Goal: Information Seeking & Learning: Learn about a topic

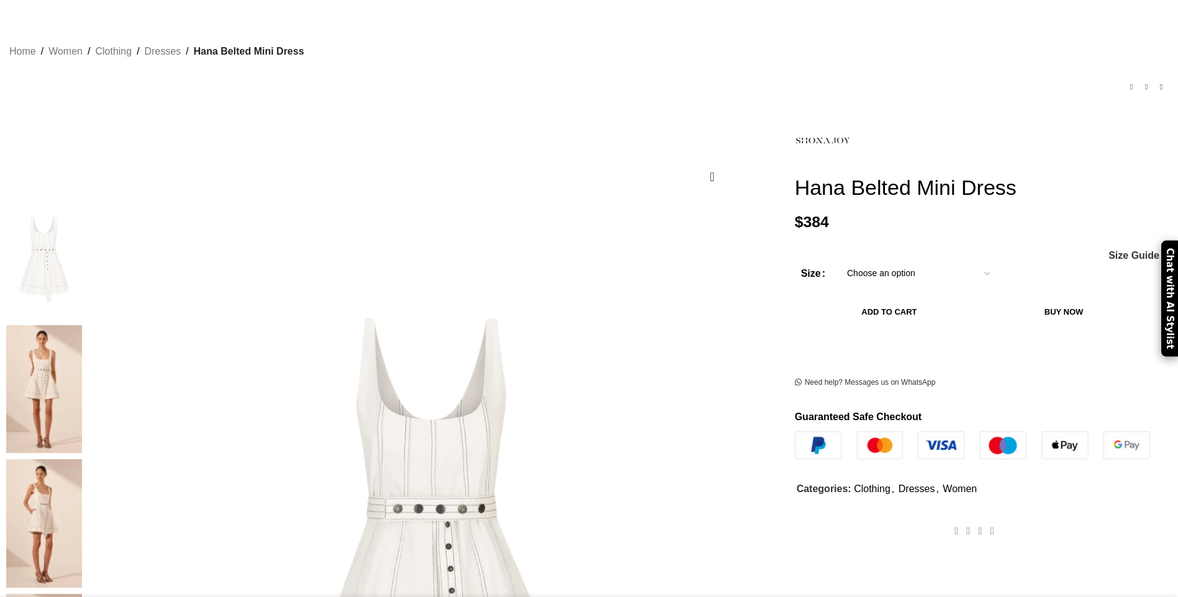
click at [82, 224] on img at bounding box center [44, 255] width 76 height 129
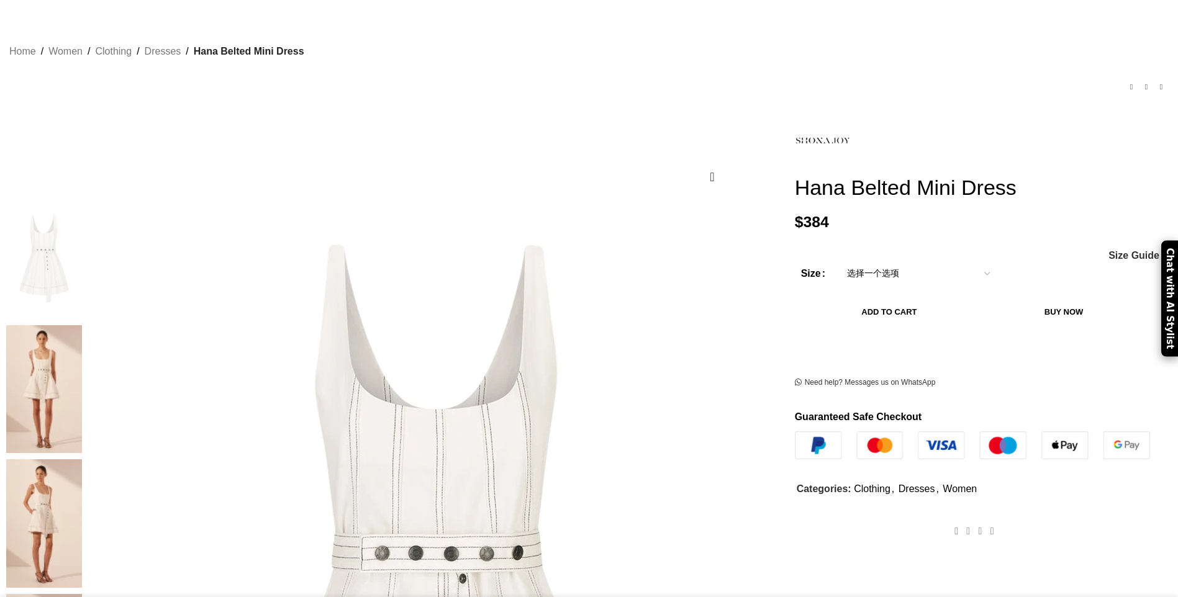
scroll to position [61, 0]
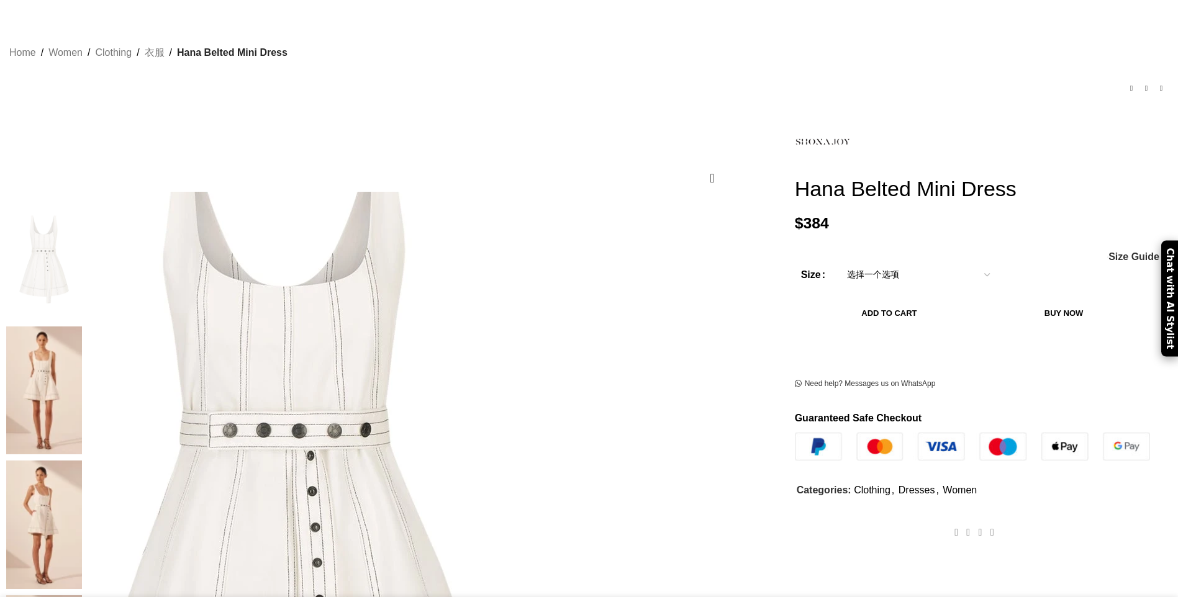
click at [511, 337] on img at bounding box center [288, 475] width 745 height 1118
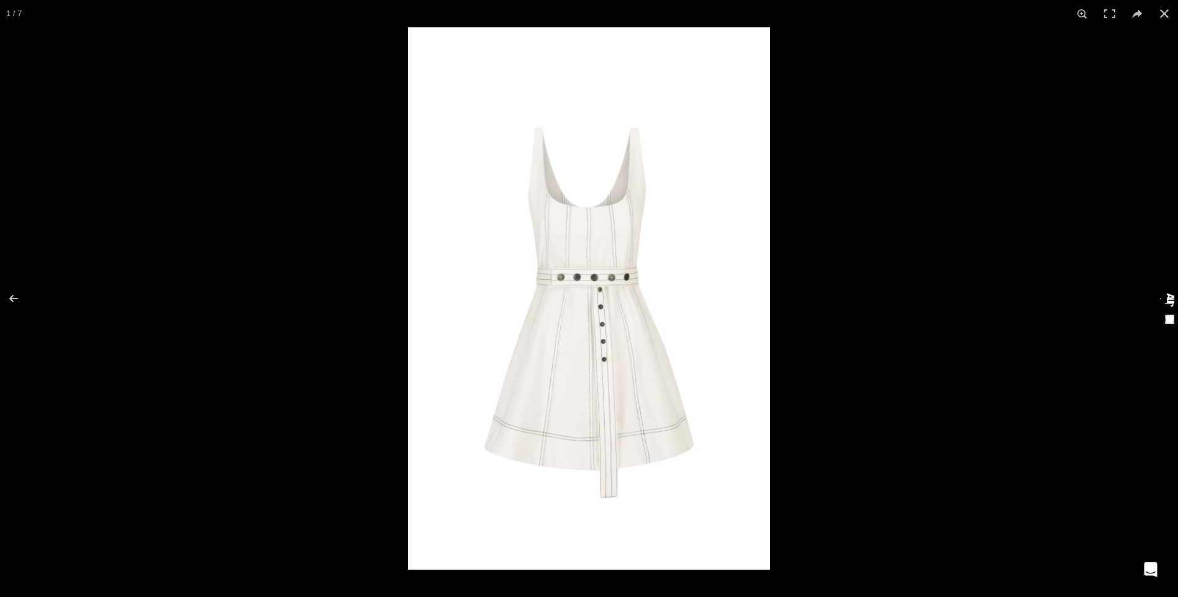
scroll to position [0, 131]
click at [917, 567] on div at bounding box center [997, 325] width 1178 height 597
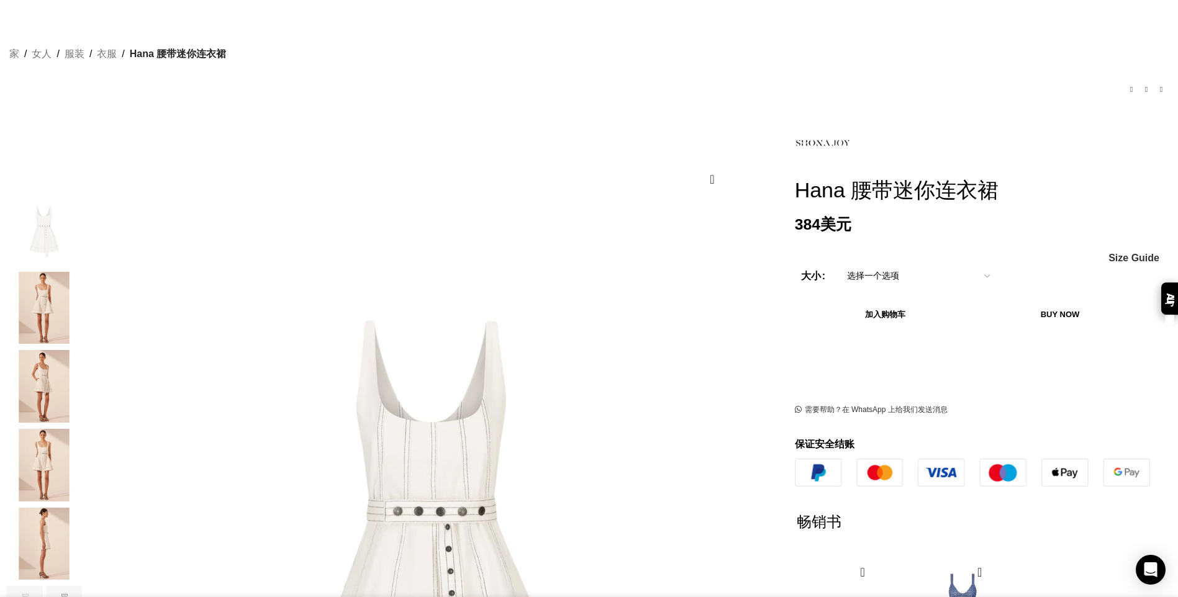
click at [82, 272] on img "2 / 7" at bounding box center [44, 308] width 76 height 73
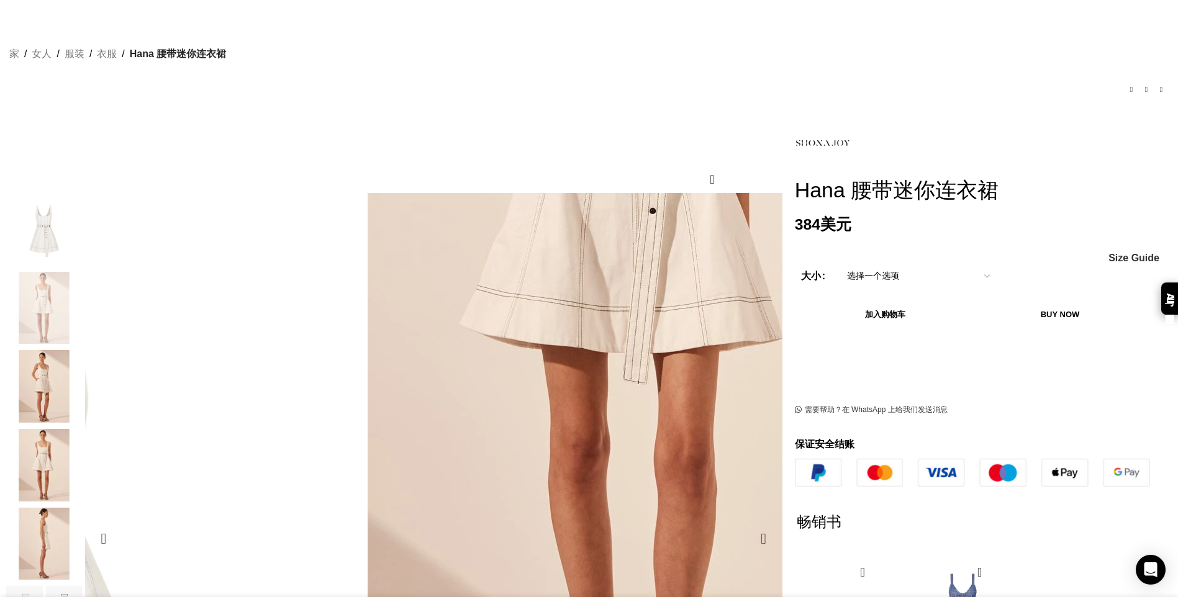
click at [419, 460] on img "2 / 7" at bounding box center [644, 264] width 745 height 1117
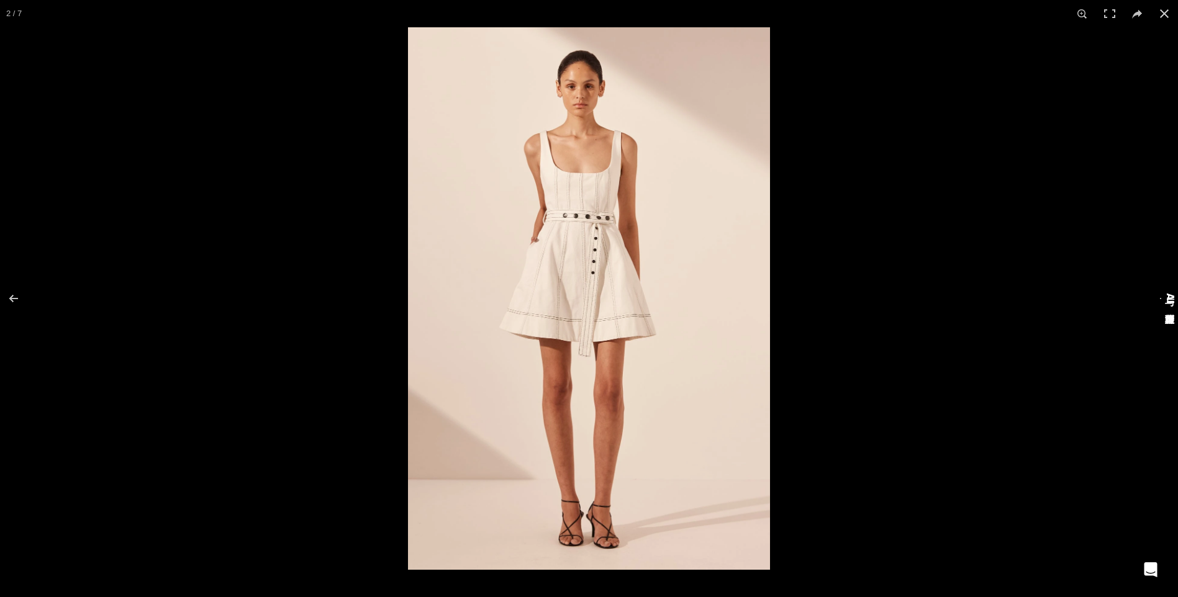
scroll to position [0, 261]
click at [1162, 307] on div "与 AI 造型师聊天" at bounding box center [1169, 299] width 17 height 32
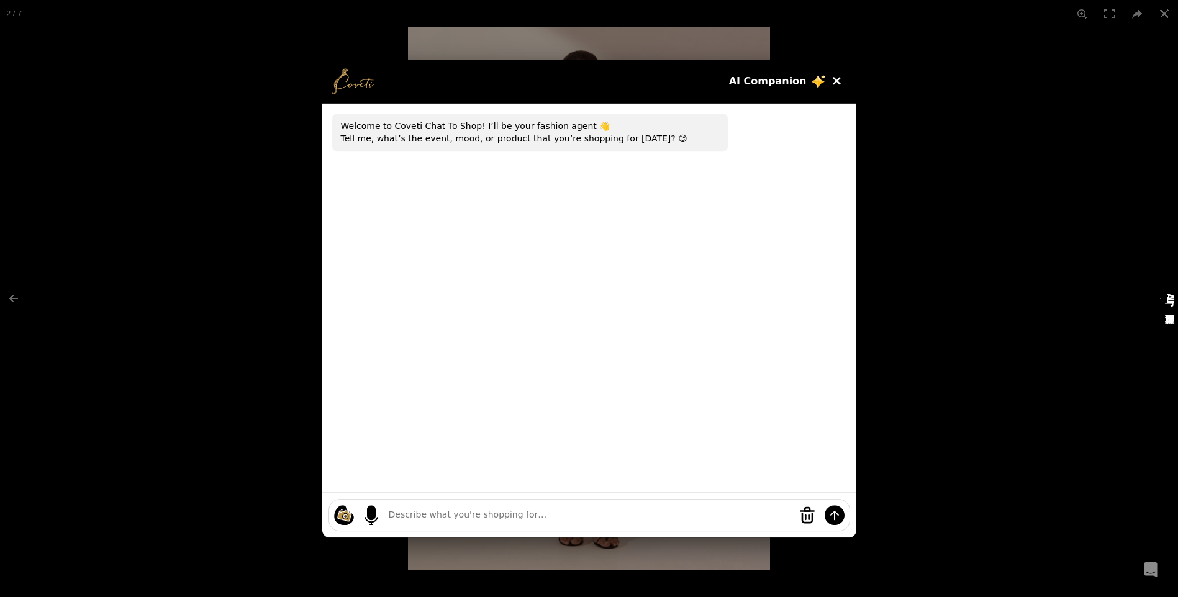
click at [832, 83] on button "×" at bounding box center [837, 80] width 19 height 19
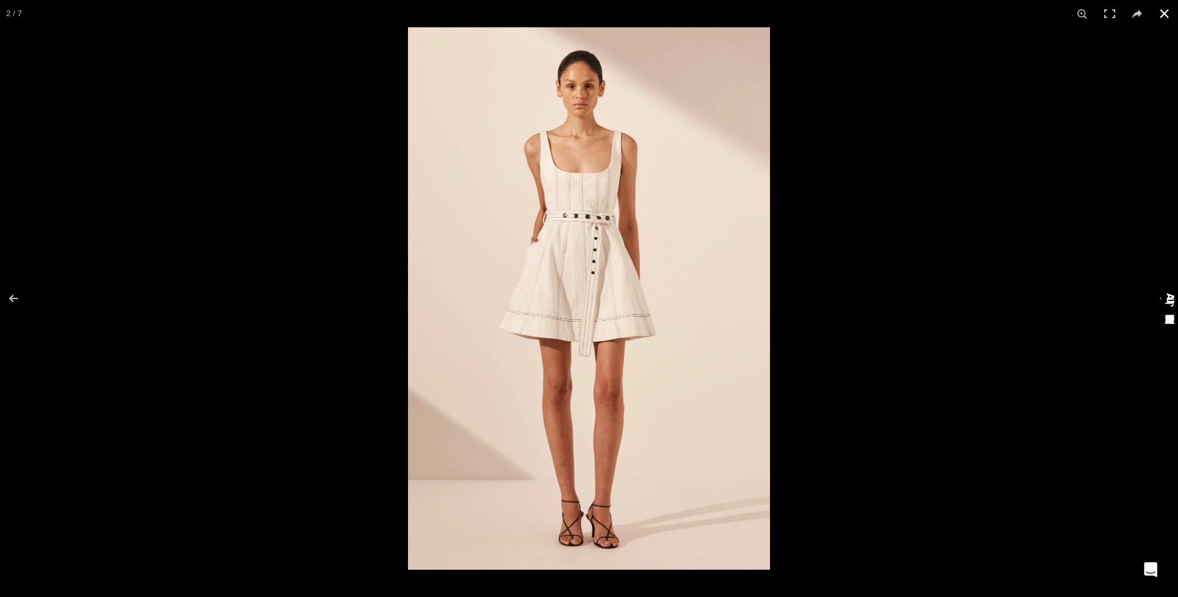
click at [1162, 16] on button at bounding box center [1164, 13] width 27 height 27
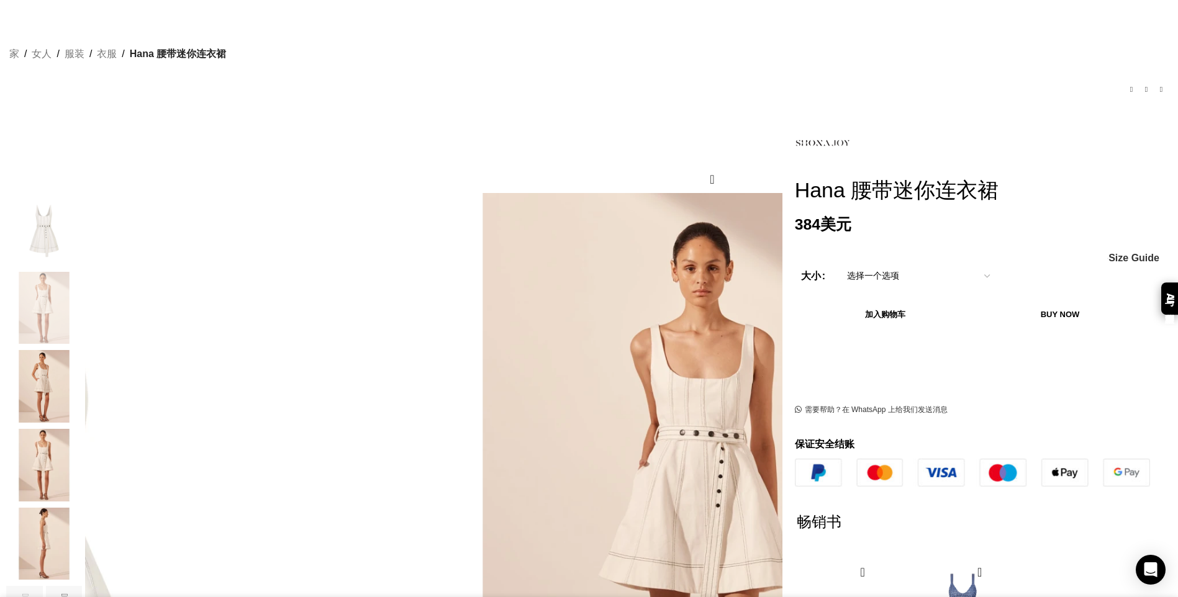
click at [82, 381] on img "3 / 7" at bounding box center [44, 386] width 76 height 73
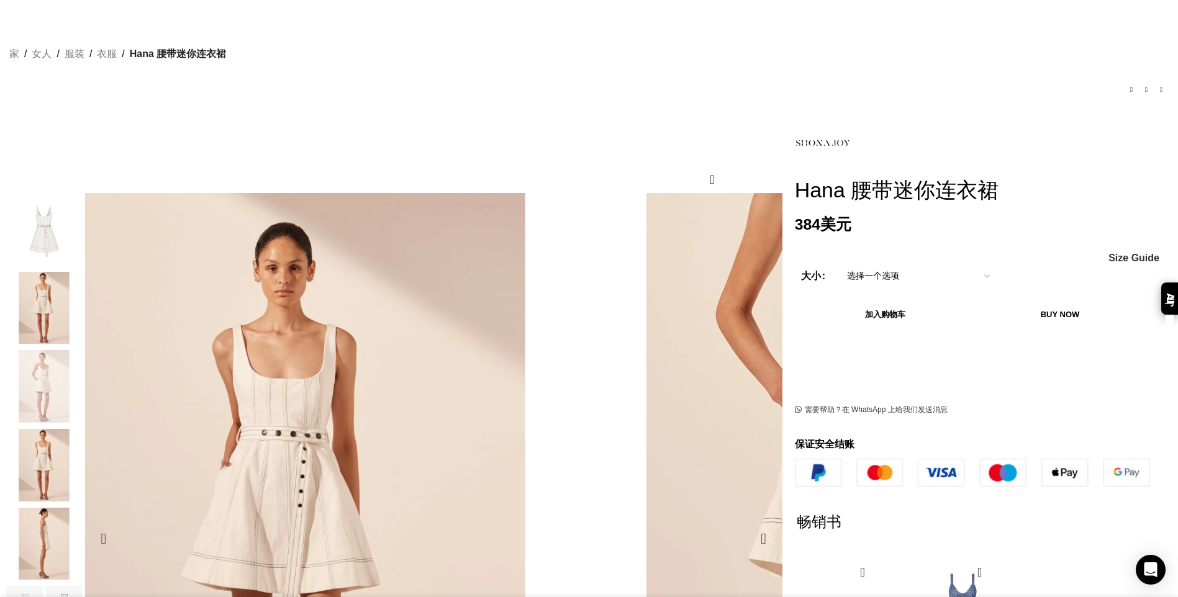
click at [524, 327] on img "3 / 7" at bounding box center [896, 494] width 745 height 1117
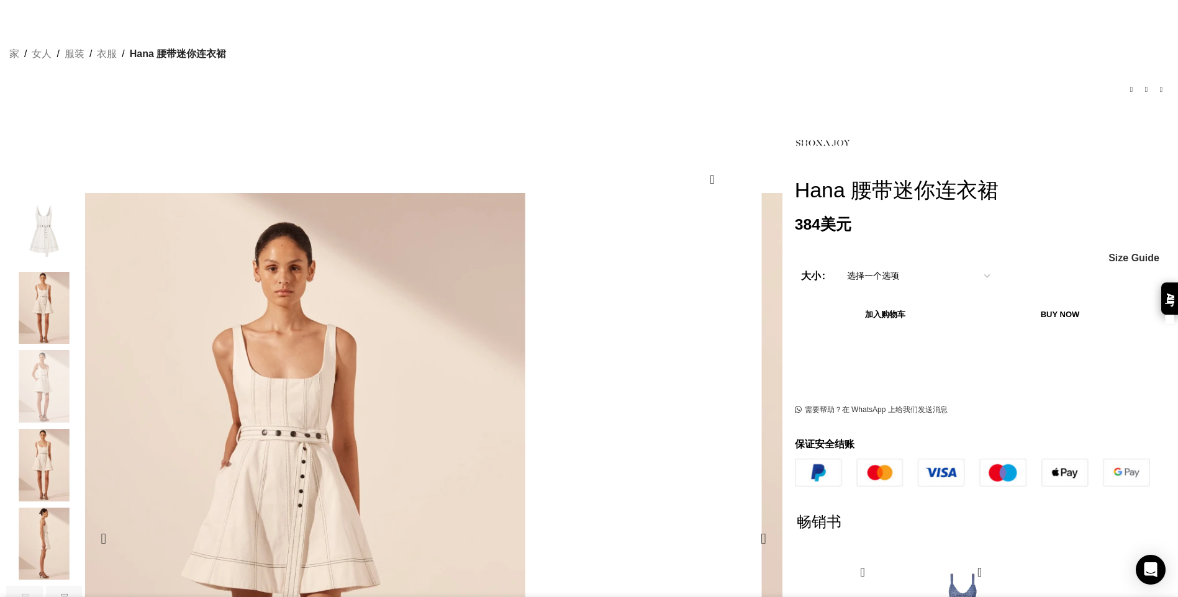
scroll to position [0, 393]
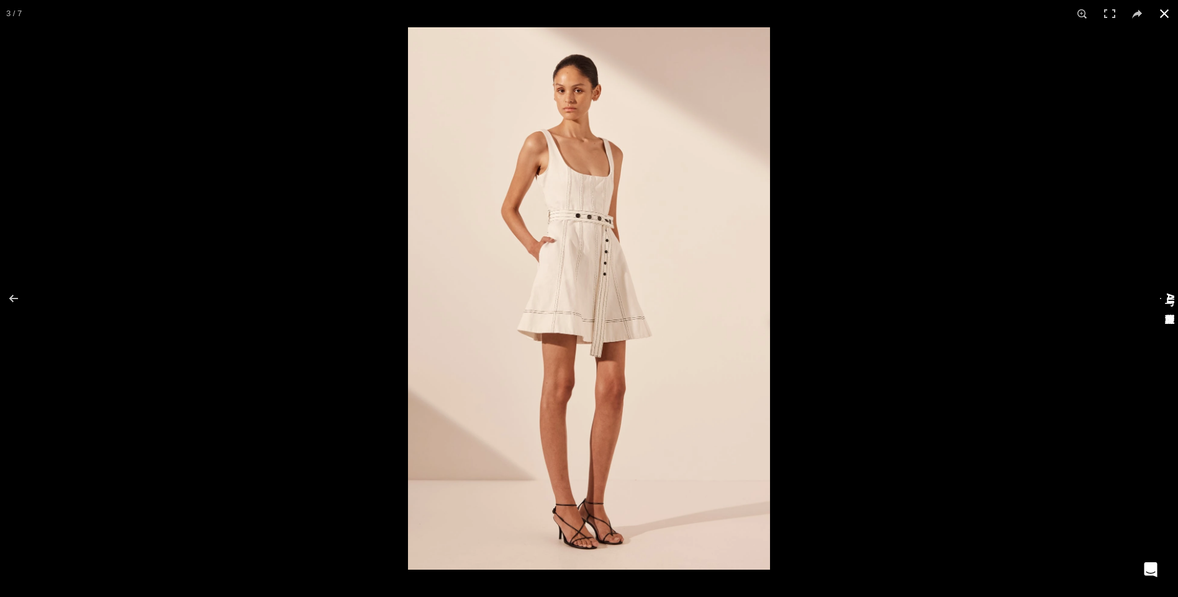
click at [933, 577] on div at bounding box center [997, 325] width 1178 height 597
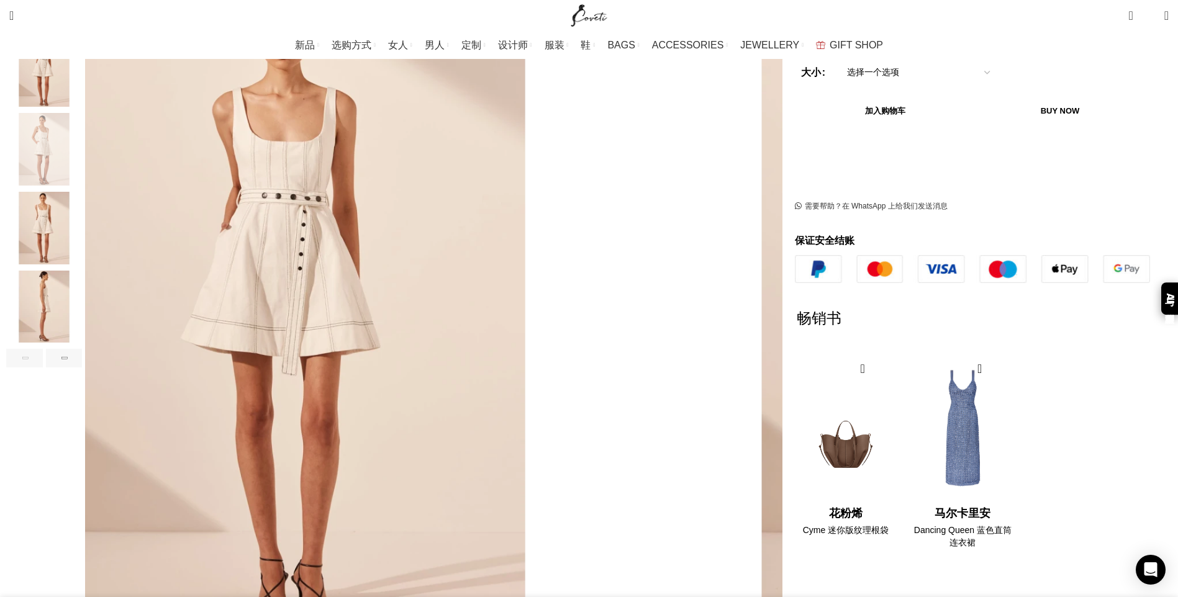
scroll to position [0, 523]
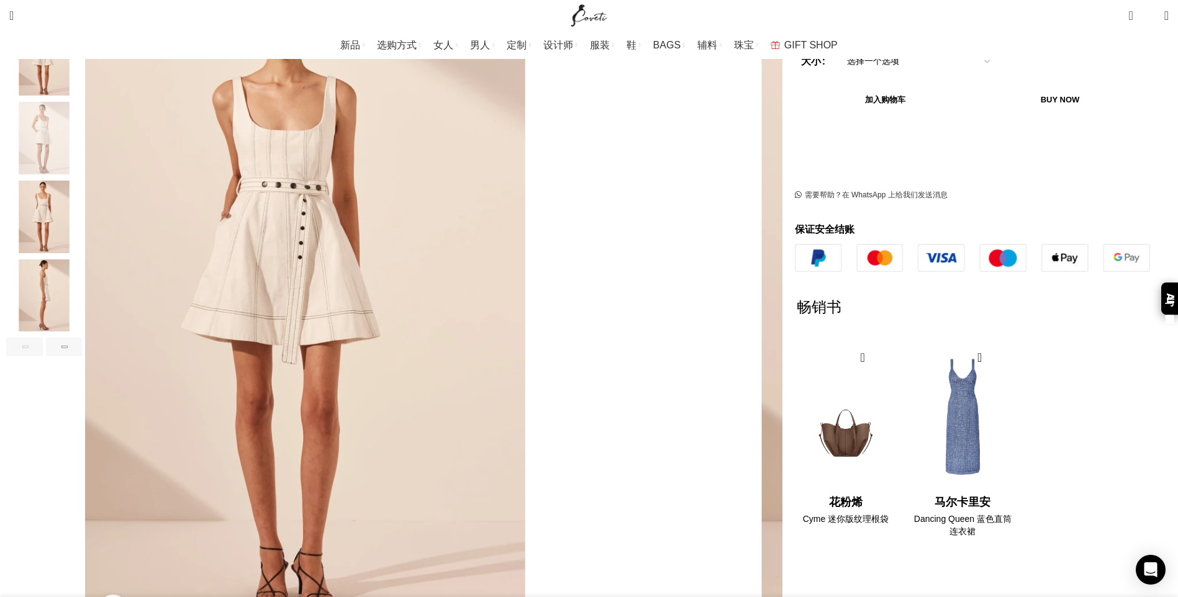
click at [82, 212] on img "4 / 7" at bounding box center [44, 217] width 76 height 73
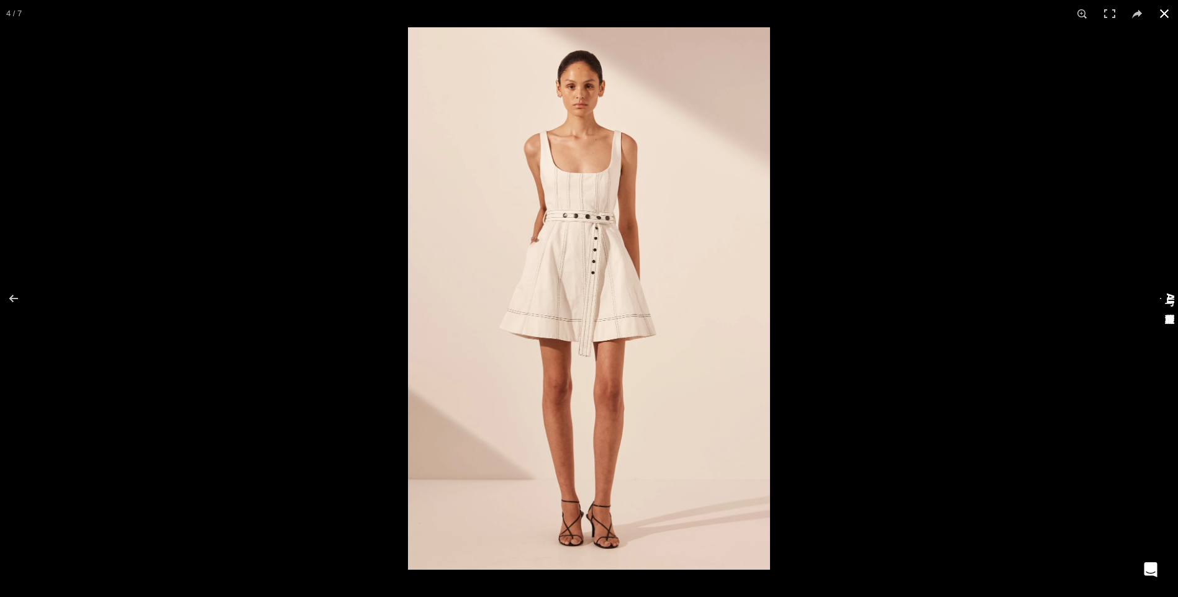
click at [825, 556] on div at bounding box center [997, 325] width 1178 height 597
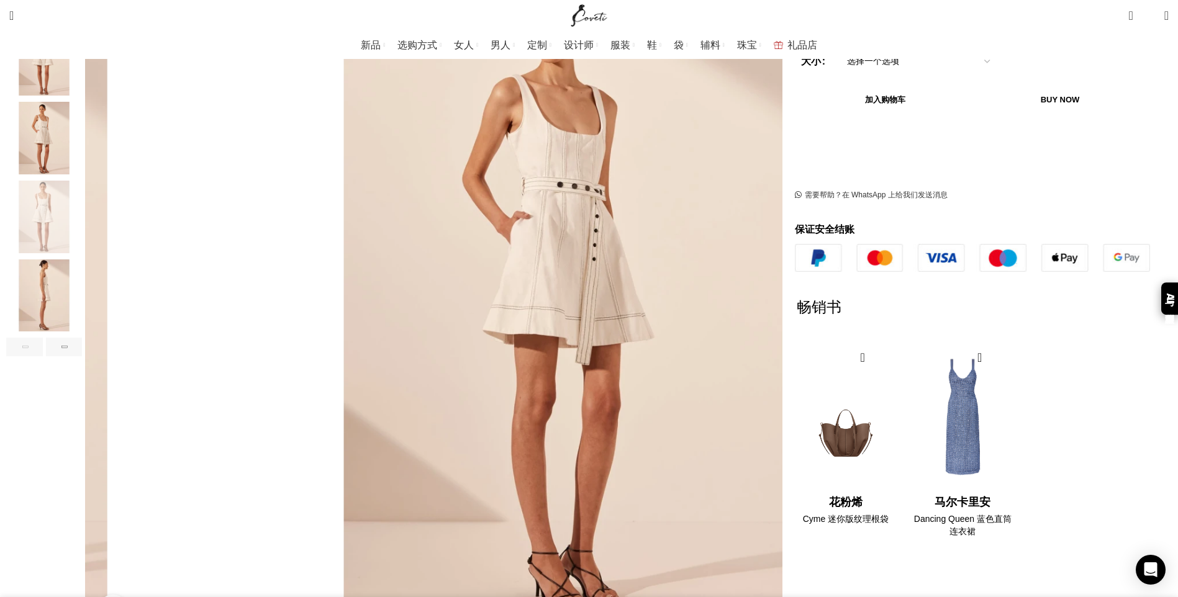
scroll to position [0, 654]
click at [82, 279] on img "5 / 7" at bounding box center [44, 296] width 76 height 73
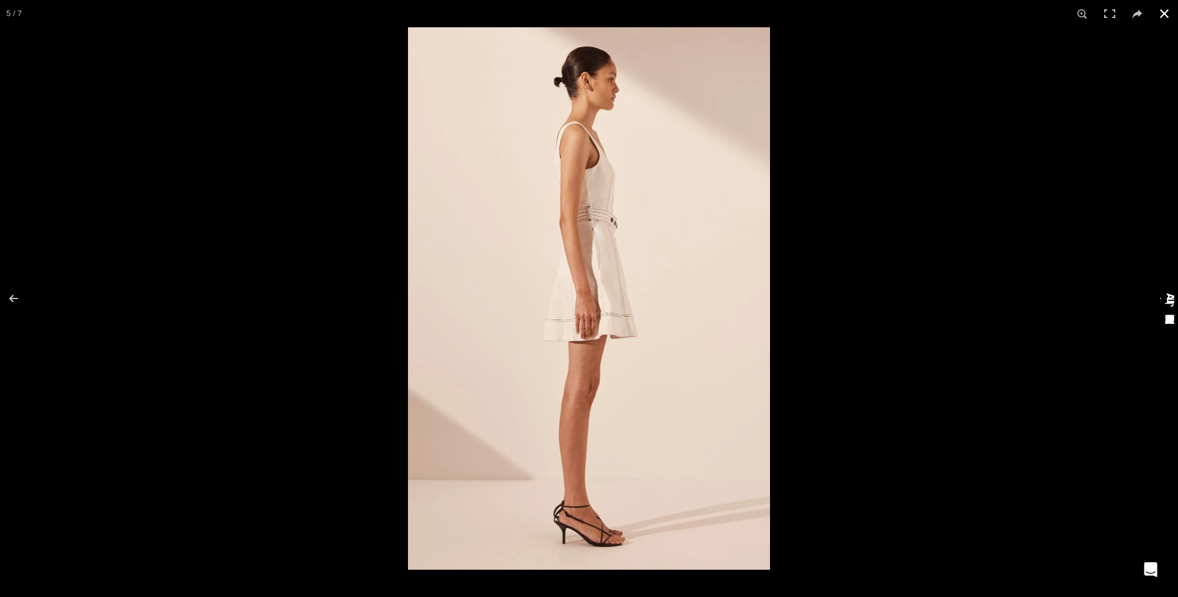
click at [835, 553] on div at bounding box center [997, 325] width 1178 height 597
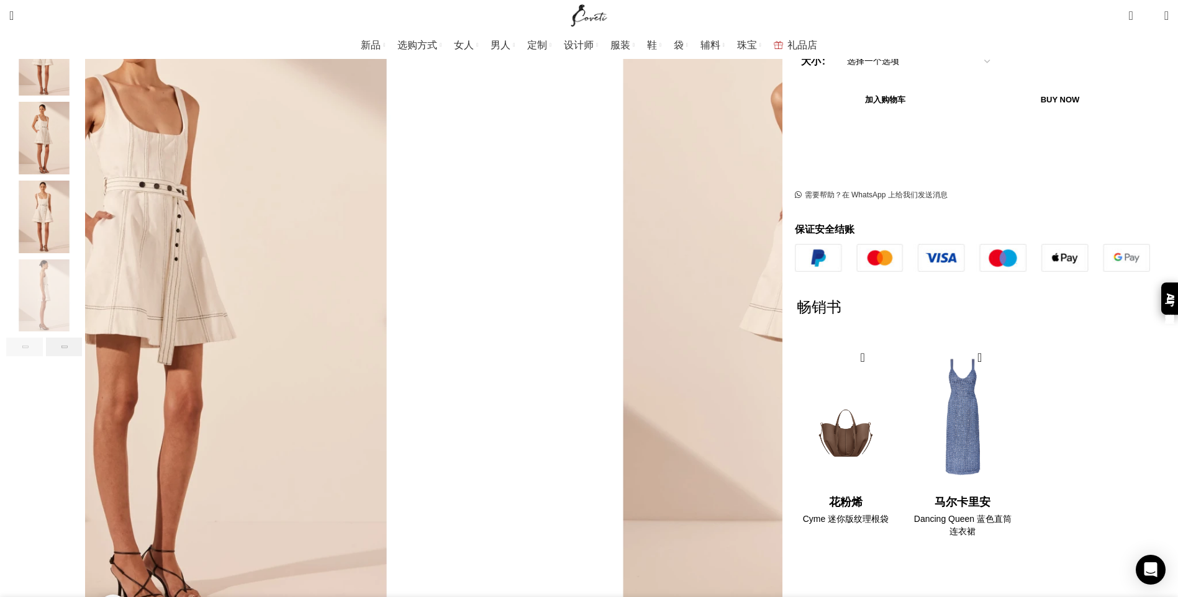
click at [83, 338] on div "下一张幻灯片" at bounding box center [64, 347] width 37 height 19
click at [82, 278] on img "6 / 7" at bounding box center [44, 296] width 76 height 73
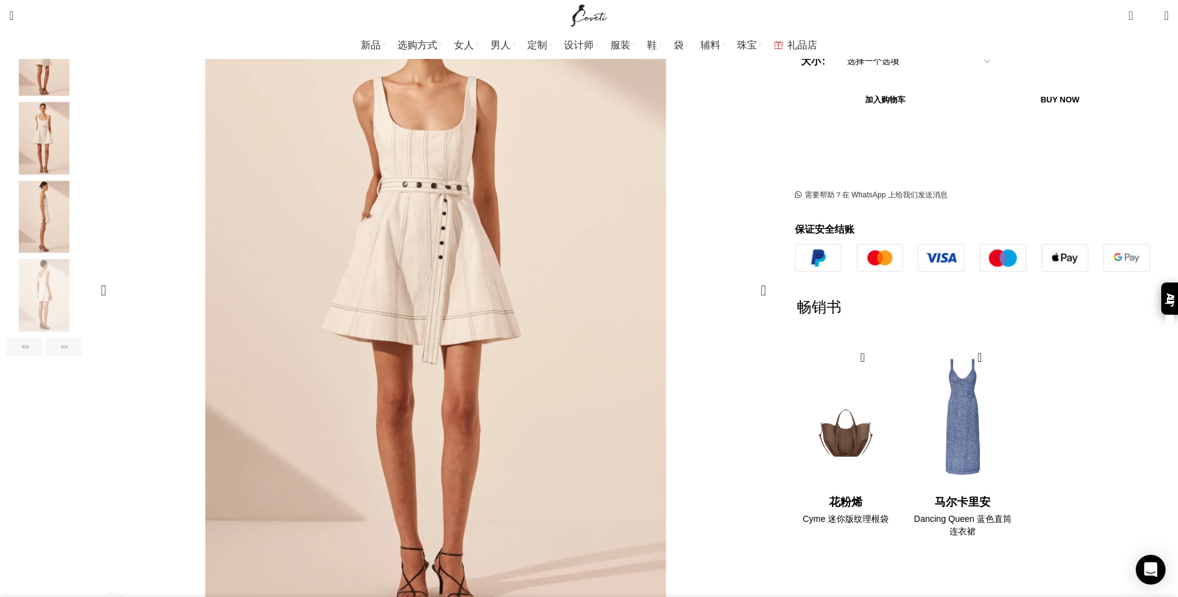
scroll to position [0, 784]
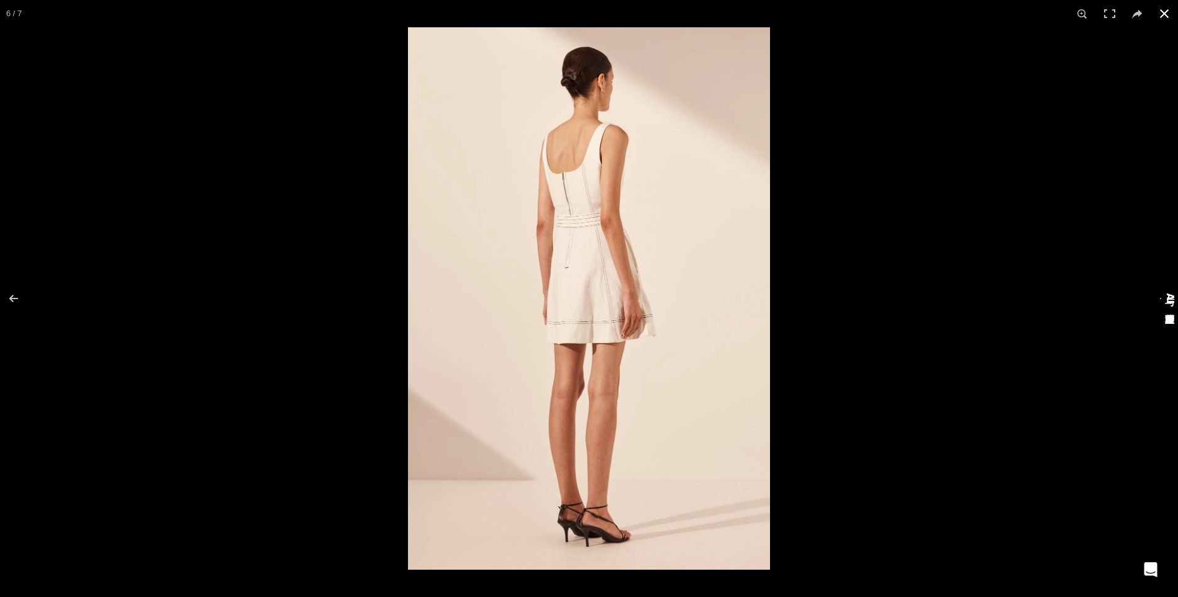
click at [862, 548] on div at bounding box center [997, 325] width 1178 height 597
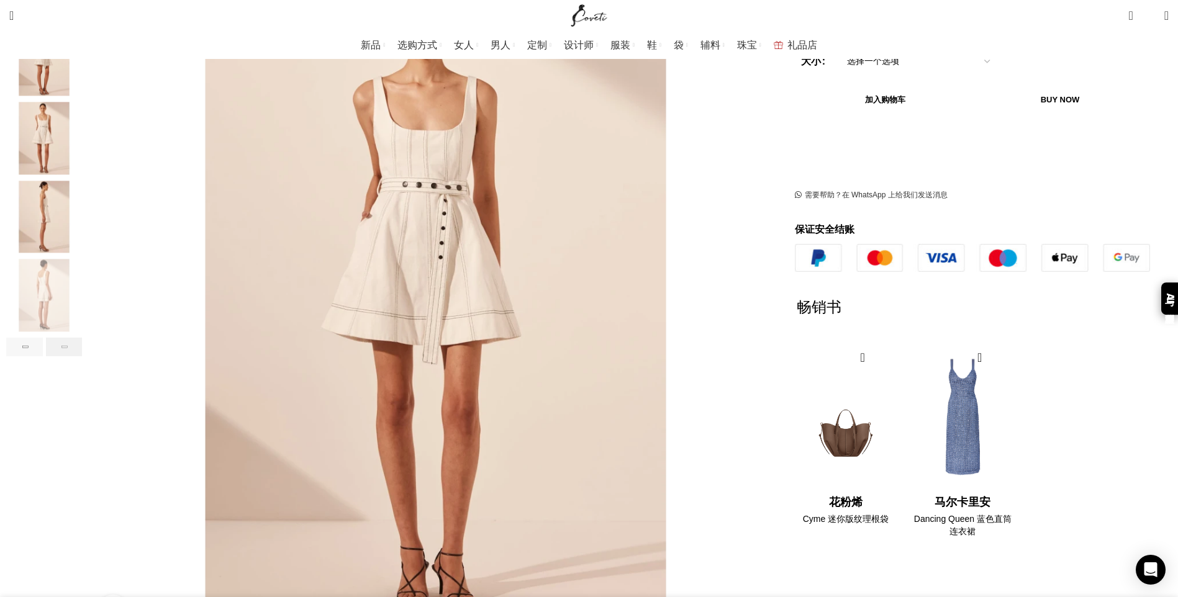
click at [83, 338] on div "下一张幻灯片" at bounding box center [64, 347] width 37 height 19
click at [82, 270] on img "7 / 7" at bounding box center [44, 296] width 76 height 73
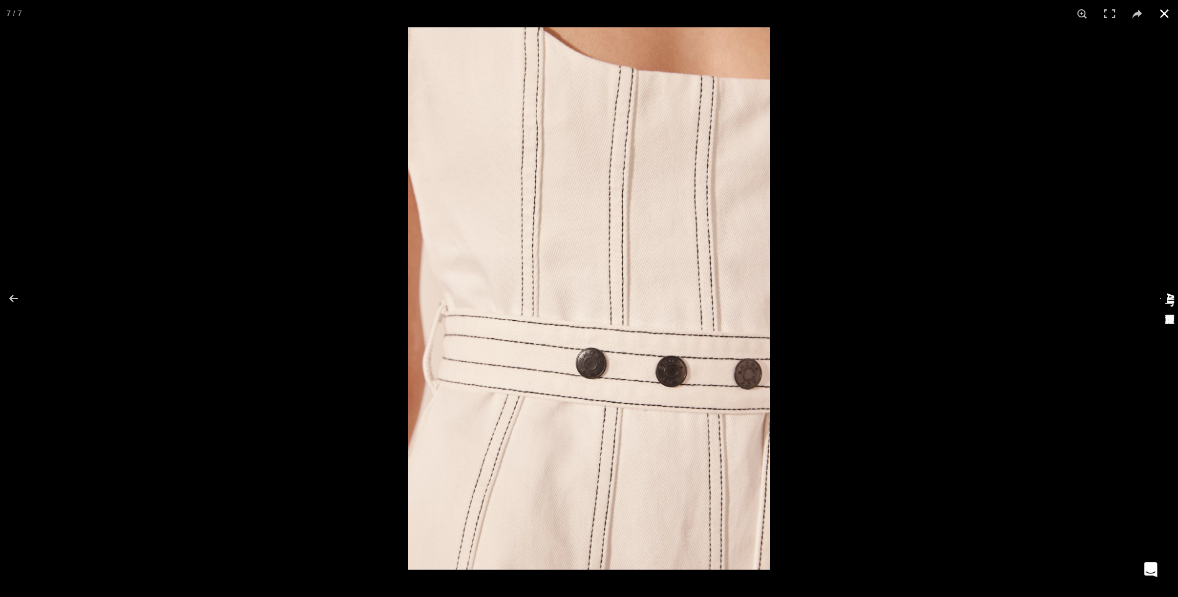
click at [788, 540] on div at bounding box center [997, 325] width 1178 height 597
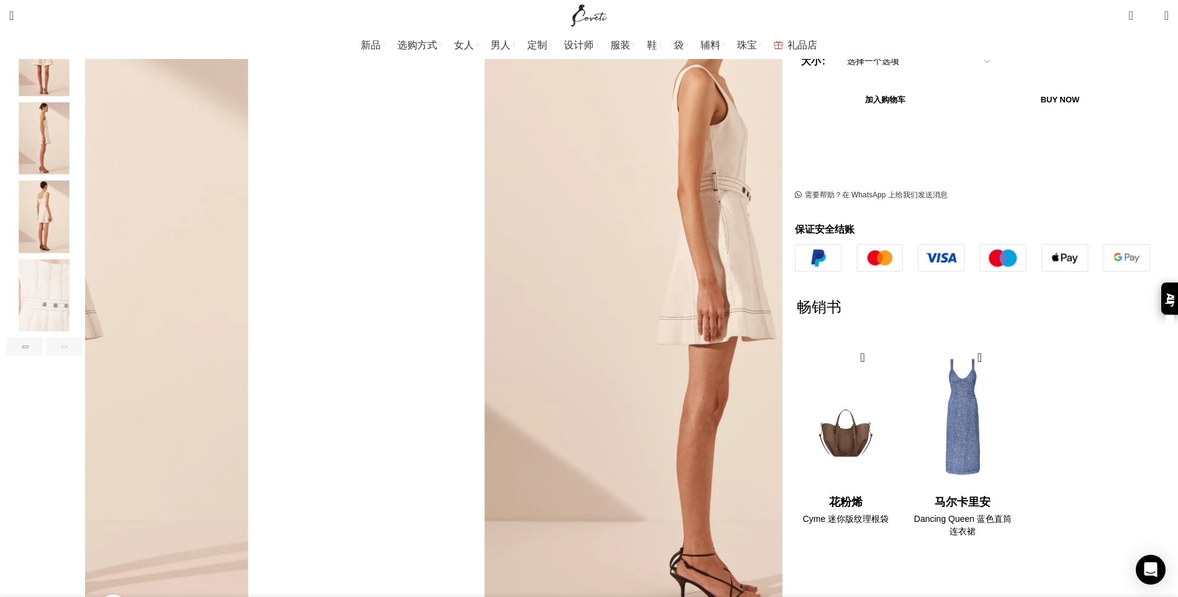
click at [83, 338] on div "下一张幻灯片" at bounding box center [64, 347] width 37 height 19
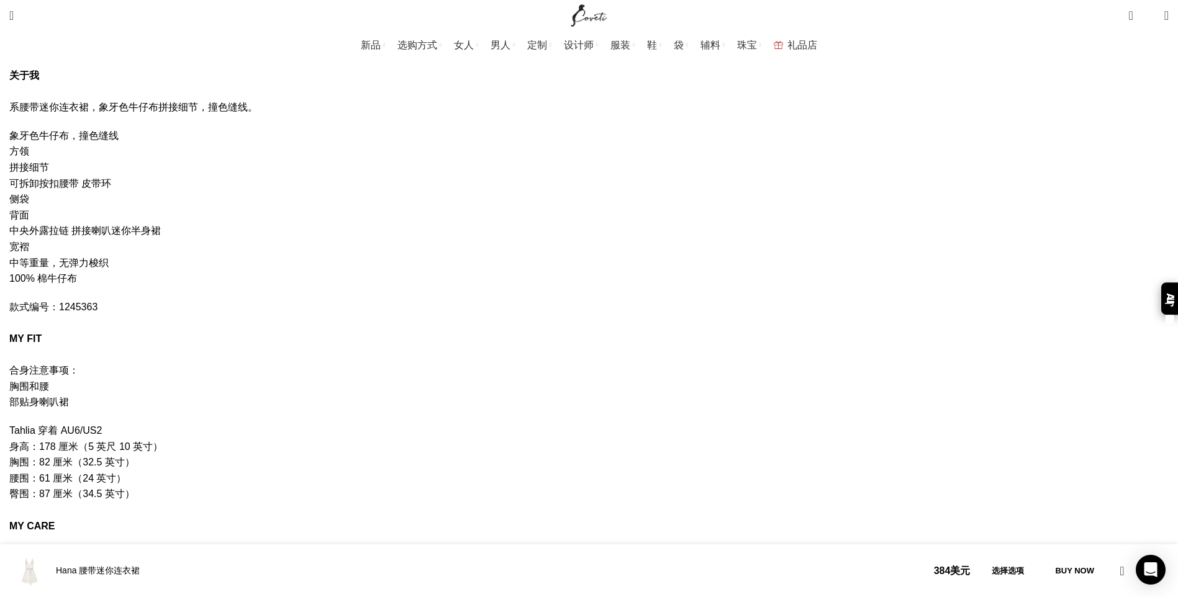
scroll to position [1489, 0]
